Goal: Check status: Check status

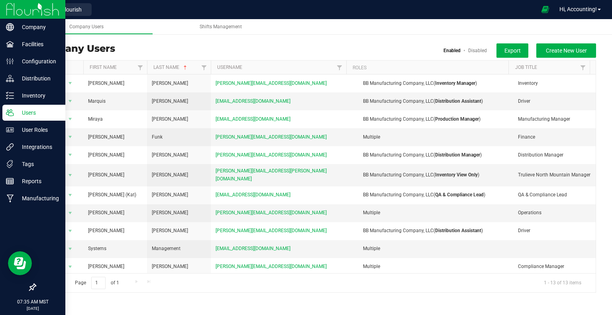
click at [3, 16] on div at bounding box center [32, 9] width 65 height 19
click at [1, 10] on div at bounding box center [32, 9] width 65 height 19
click at [6, 10] on div at bounding box center [32, 9] width 65 height 19
click at [13, 10] on img at bounding box center [32, 9] width 53 height 19
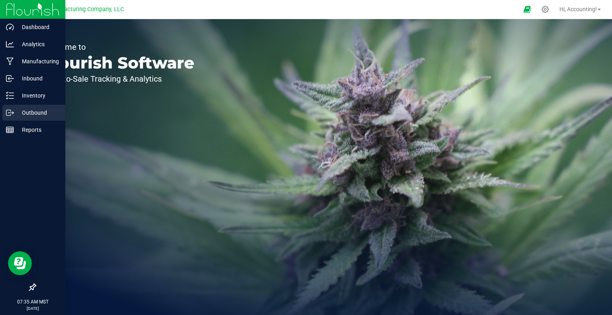
click at [12, 105] on div "Outbound" at bounding box center [33, 113] width 63 height 16
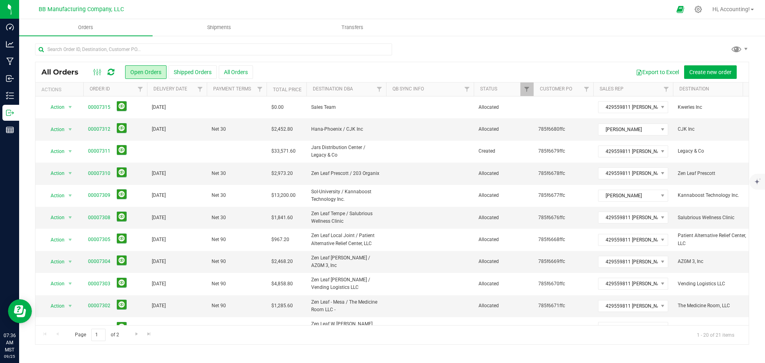
click at [193, 65] on div "All Orders Open Orders Shipped Orders All Orders Export to Excel Create new ord…" at bounding box center [391, 72] width 713 height 20
click at [191, 71] on button "Shipped Orders" at bounding box center [193, 72] width 48 height 14
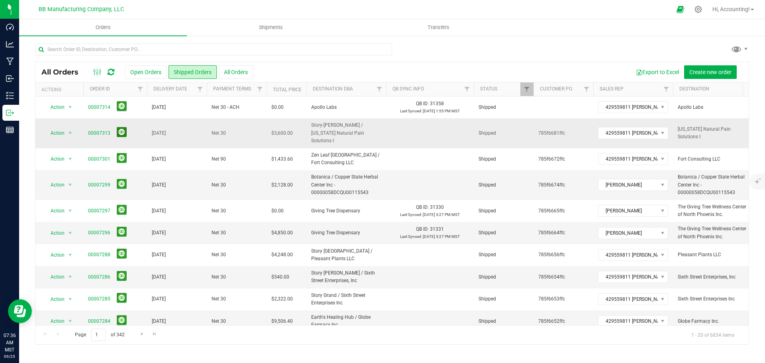
click at [118, 130] on button at bounding box center [122, 132] width 10 height 10
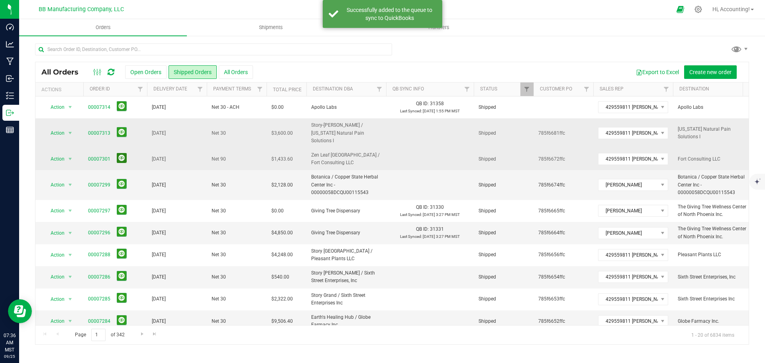
click at [119, 153] on button at bounding box center [122, 158] width 10 height 10
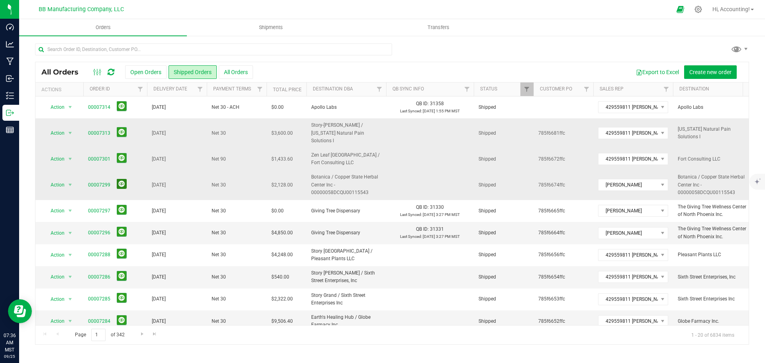
click at [122, 179] on button at bounding box center [122, 184] width 10 height 10
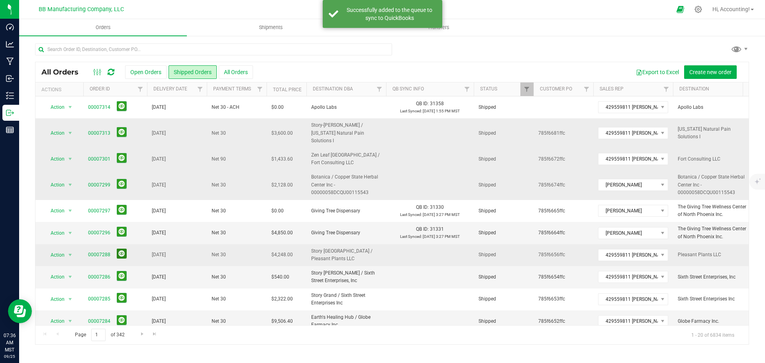
click at [124, 249] on button at bounding box center [122, 254] width 10 height 10
click at [124, 249] on span "00007288" at bounding box center [115, 255] width 54 height 12
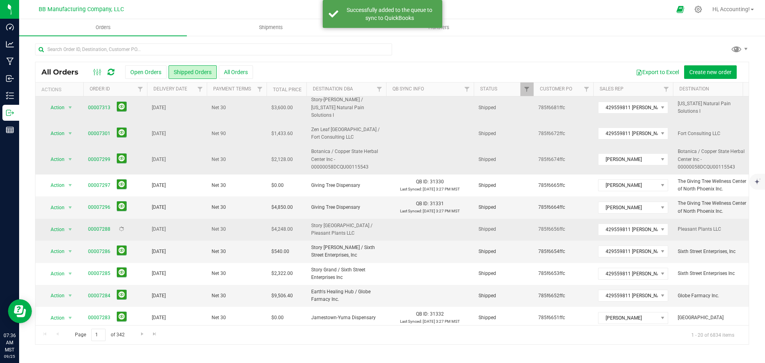
scroll to position [40, 0]
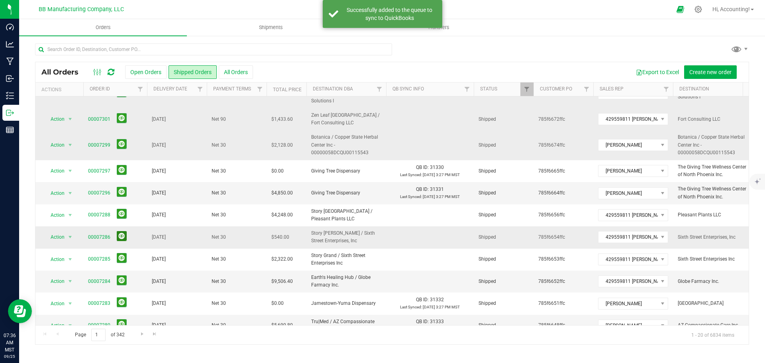
click at [123, 231] on button at bounding box center [122, 236] width 10 height 10
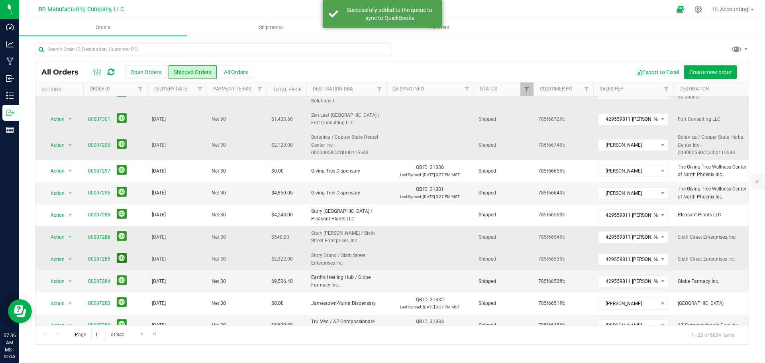
click at [119, 253] on button at bounding box center [122, 258] width 10 height 10
click at [121, 275] on button at bounding box center [122, 280] width 10 height 10
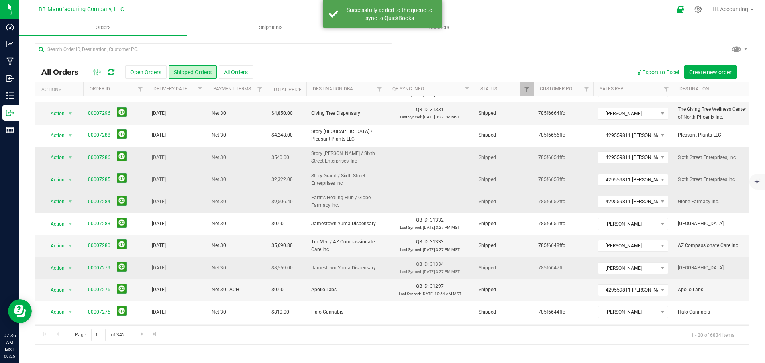
scroll to position [159, 0]
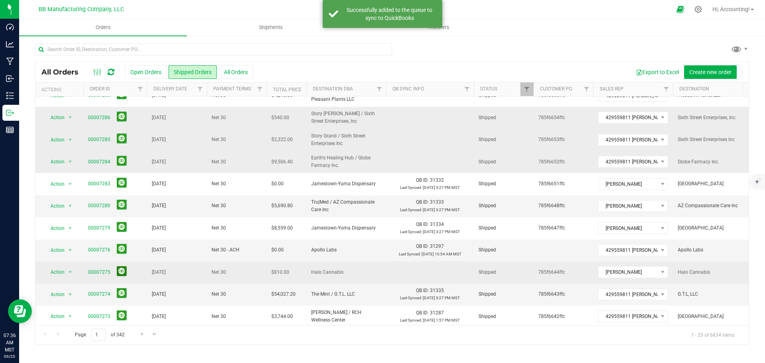
click at [121, 266] on button at bounding box center [122, 271] width 10 height 10
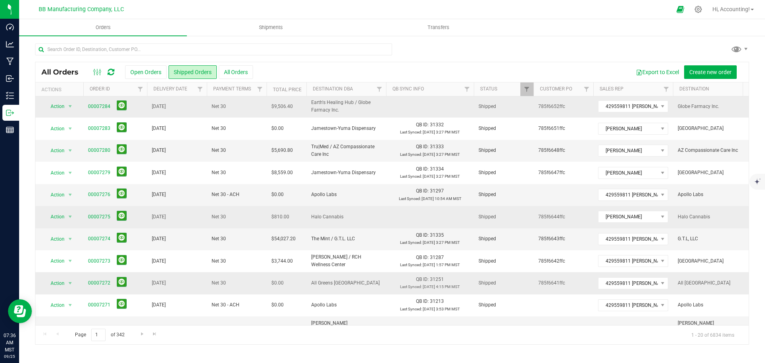
scroll to position [234, 0]
